Goal: Task Accomplishment & Management: Complete application form

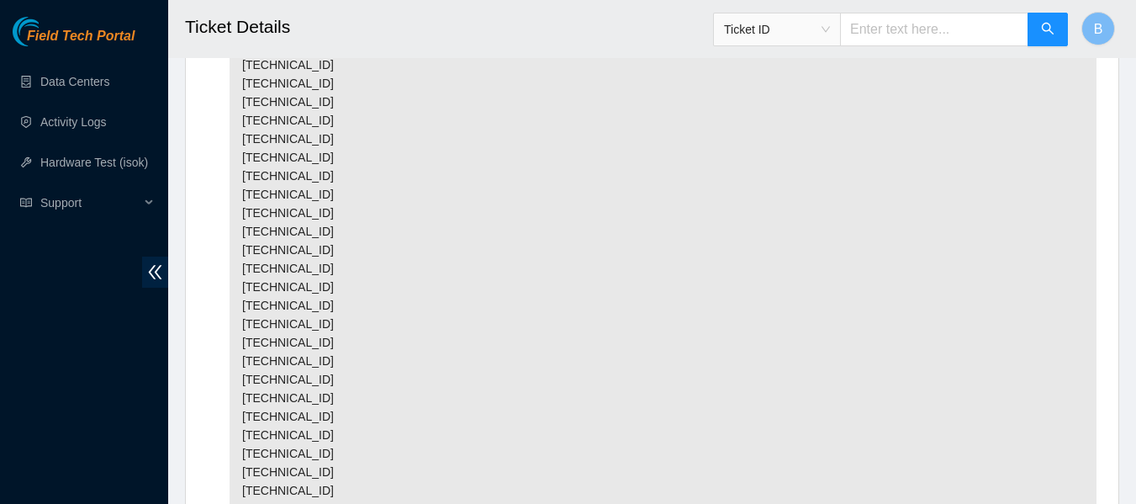
scroll to position [2779, 0]
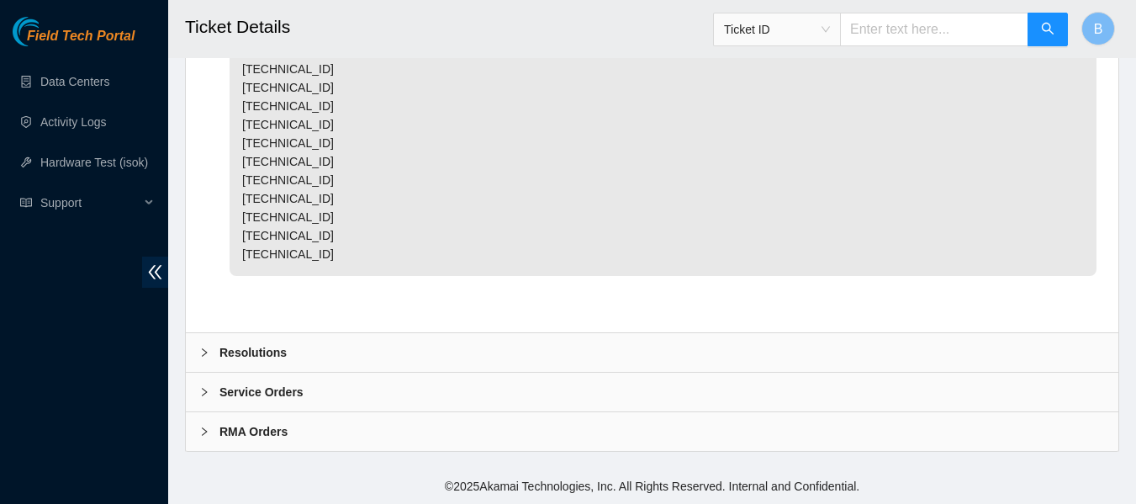
click at [283, 349] on b "Resolutions" at bounding box center [252, 352] width 67 height 19
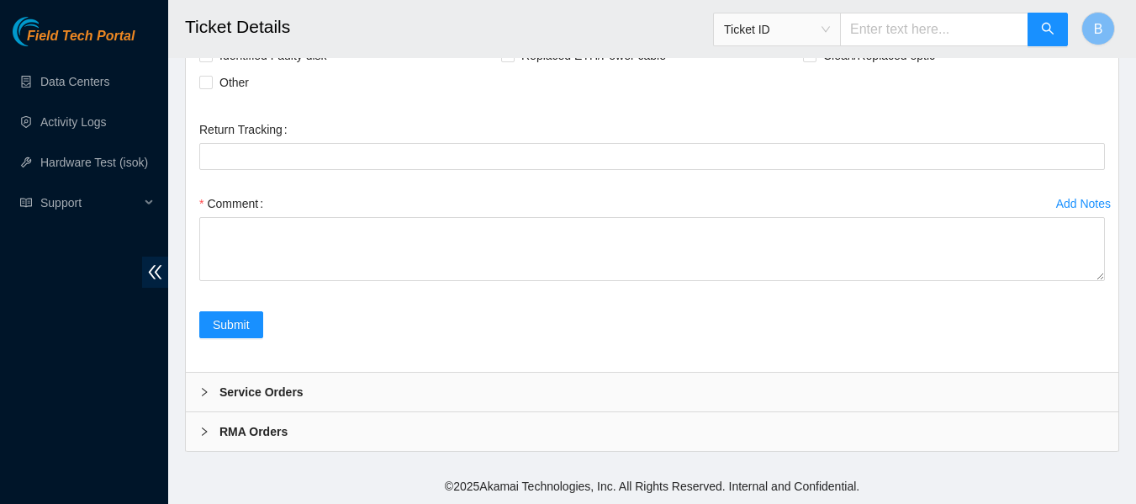
scroll to position [3129, 0]
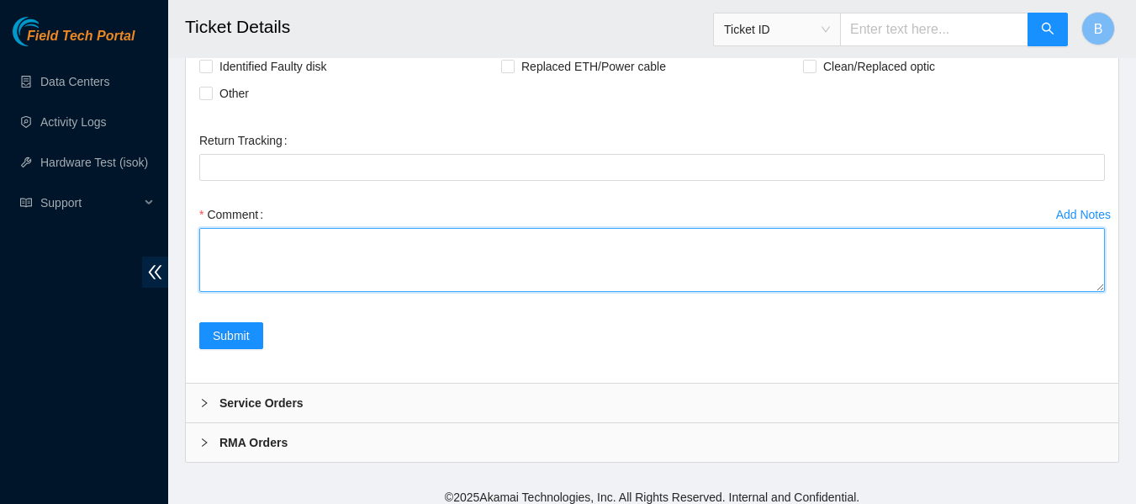
click at [347, 292] on textarea "Comment" at bounding box center [652, 260] width 906 height 64
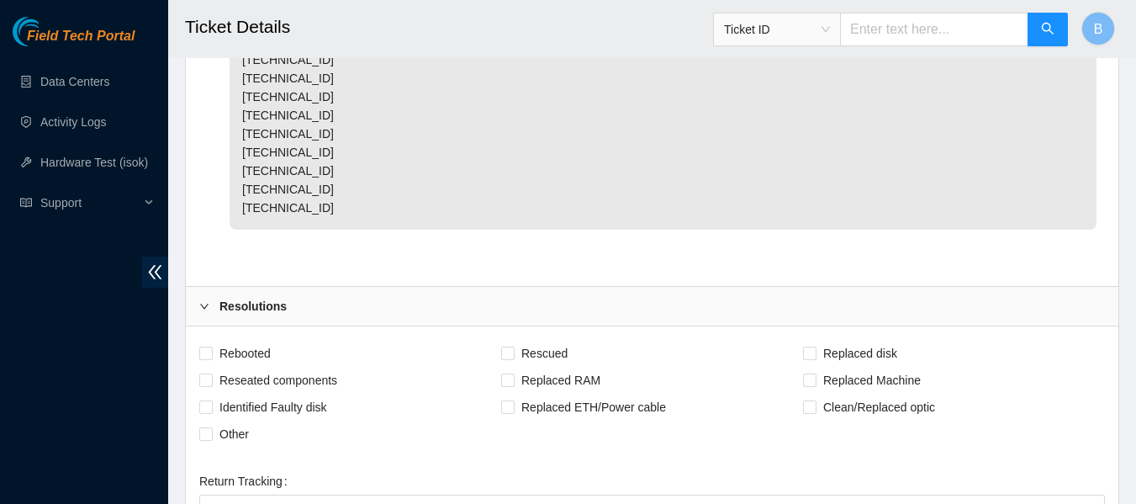
scroll to position [3177, 0]
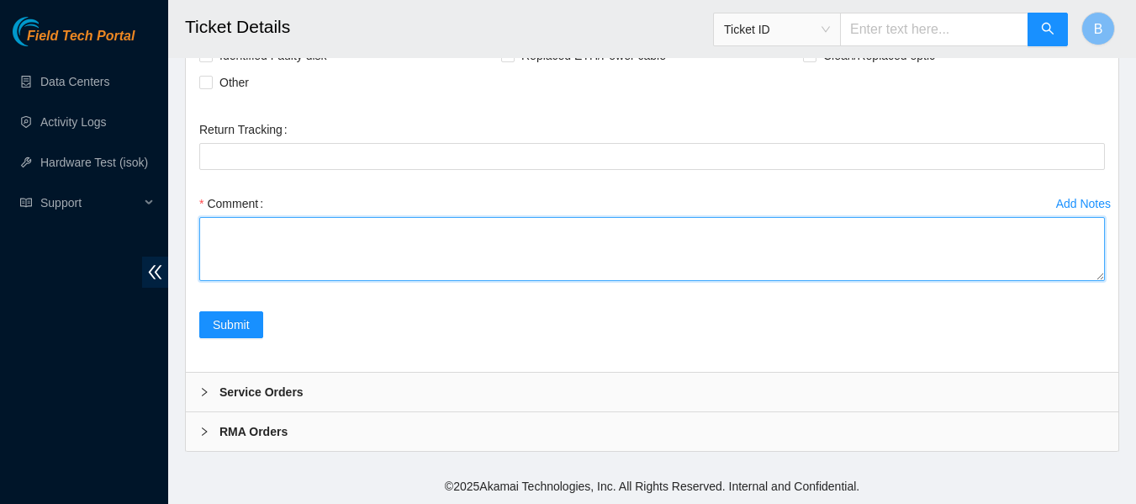
click at [359, 240] on textarea "Comment" at bounding box center [652, 249] width 906 height 64
click at [374, 256] on textarea "Safely powered down machines 19:00-36:00 in rack R01.C08." at bounding box center [652, 249] width 906 height 64
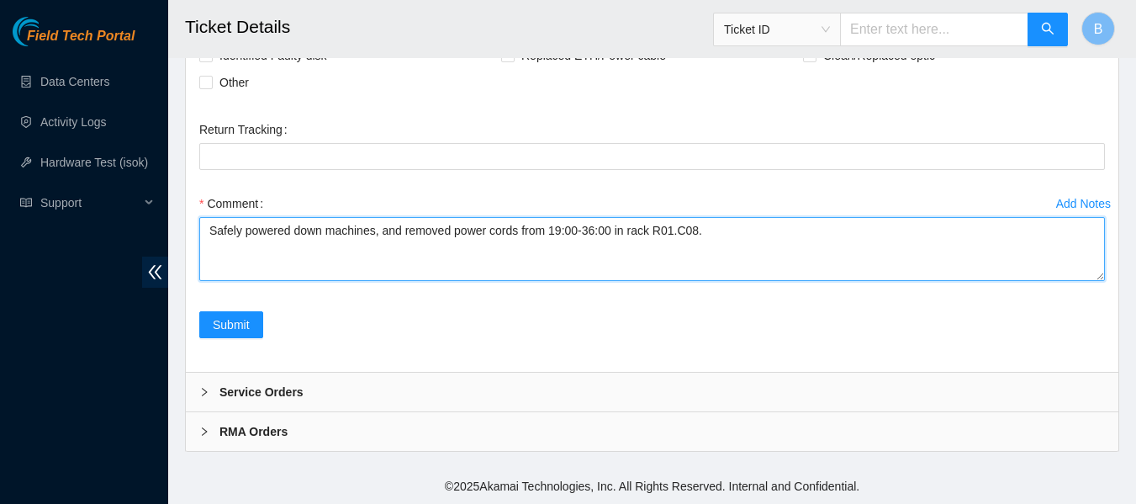
click at [352, 251] on textarea "Safely powered down machines, and removed power cords from 19:00-36:00 in rack …" at bounding box center [652, 249] width 906 height 64
click at [489, 253] on textarea "Safely powered down, and removed power cords from 19:00-36:00 in rack R01.C08." at bounding box center [652, 249] width 906 height 64
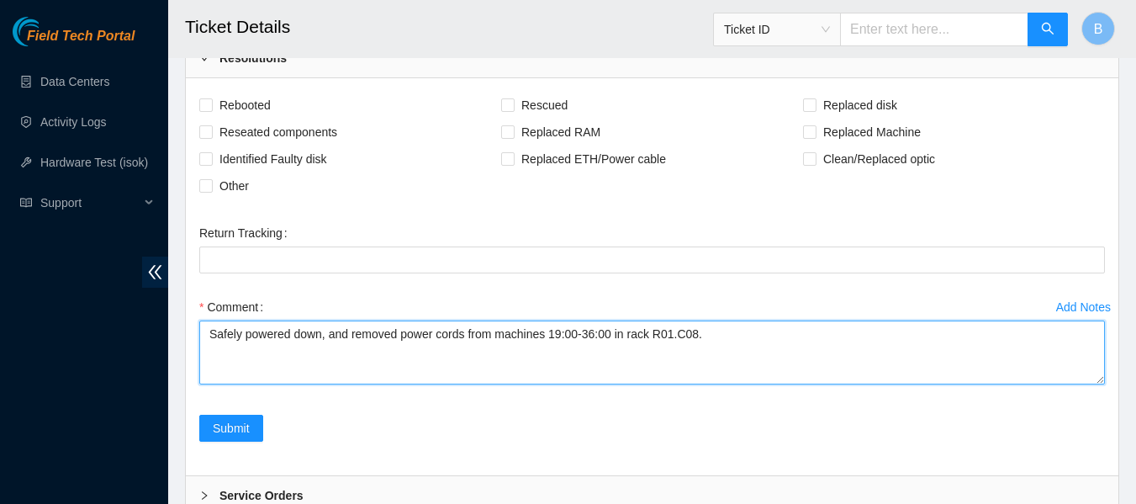
scroll to position [3036, 0]
type textarea "Safely powered down, and removed power cords from machines 19:00-36:00 in rack …"
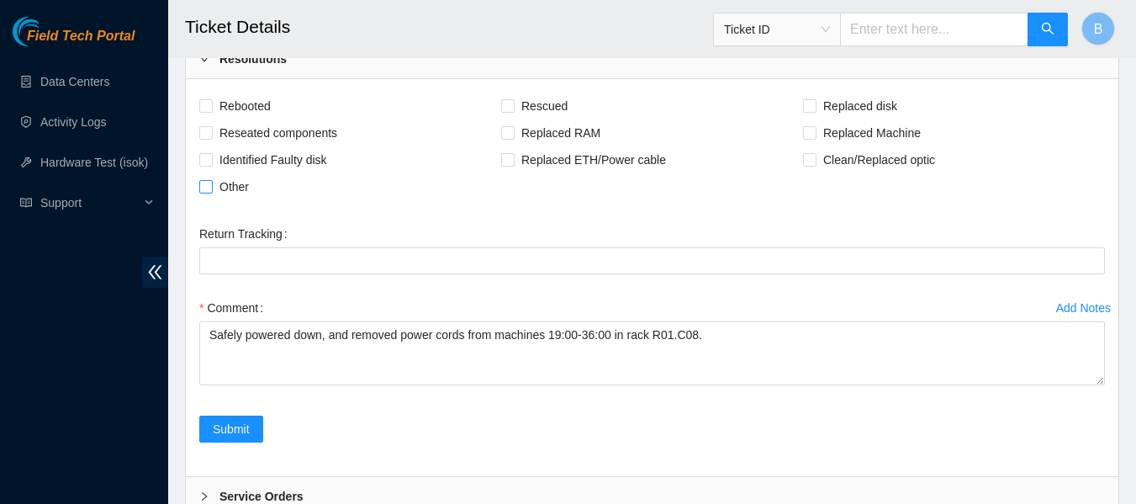
click at [225, 200] on span "Other" at bounding box center [234, 186] width 43 height 27
click at [211, 192] on input "Other" at bounding box center [205, 186] width 12 height 12
checkbox input "true"
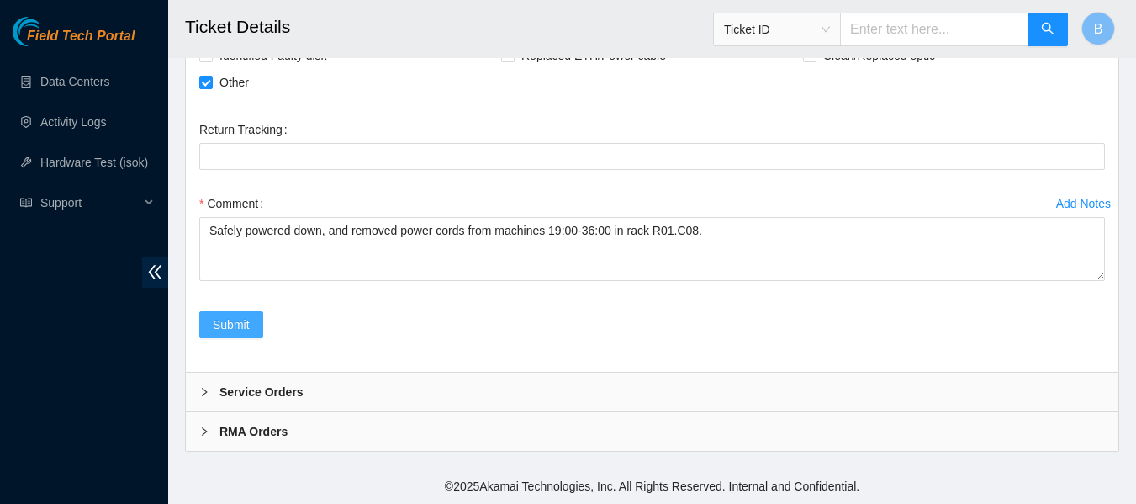
click at [242, 320] on span "Submit" at bounding box center [231, 324] width 37 height 19
click at [336, 325] on div "Submit" at bounding box center [652, 334] width 919 height 47
